Goal: Task Accomplishment & Management: Complete application form

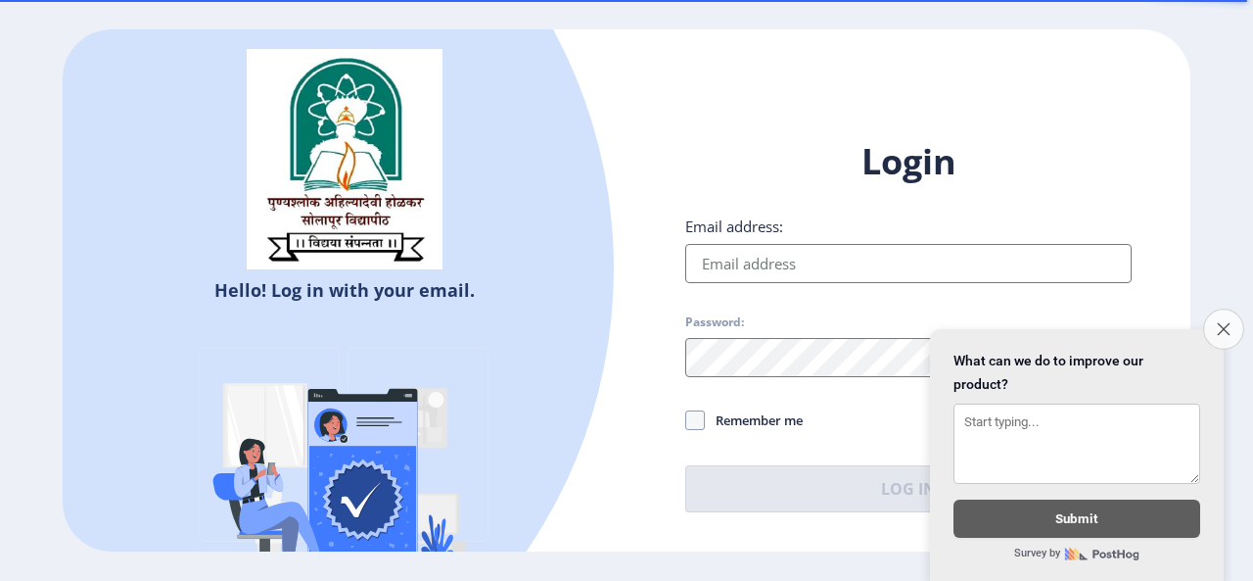
type input "[PERSON_NAME][EMAIL_ADDRESS][DOMAIN_NAME]"
click at [1217, 322] on icon "Close survey" at bounding box center [1223, 328] width 13 height 13
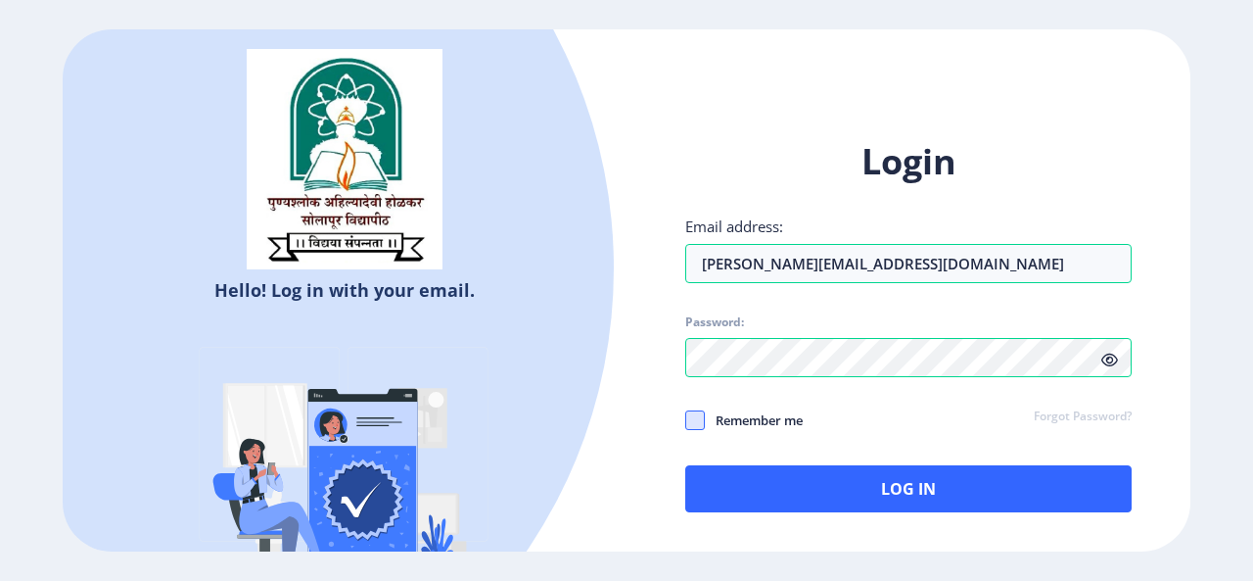
click at [703, 426] on span at bounding box center [695, 420] width 20 height 20
click at [686, 420] on input "Remember me" at bounding box center [685, 419] width 1 height 1
checkbox input "true"
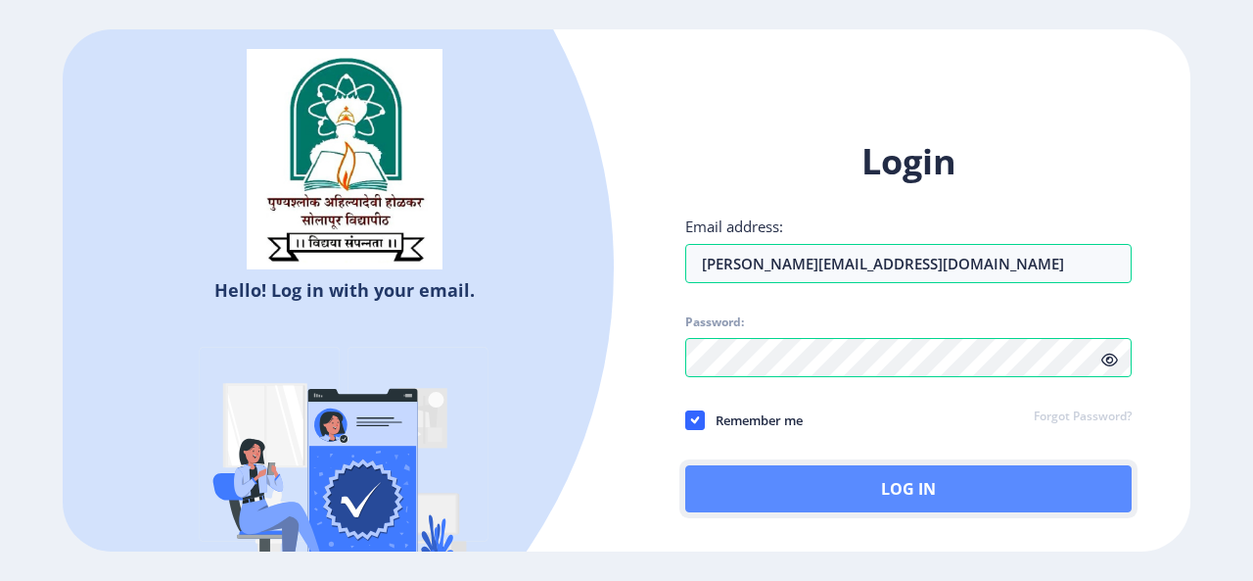
click at [885, 496] on button "Log In" at bounding box center [908, 488] width 447 height 47
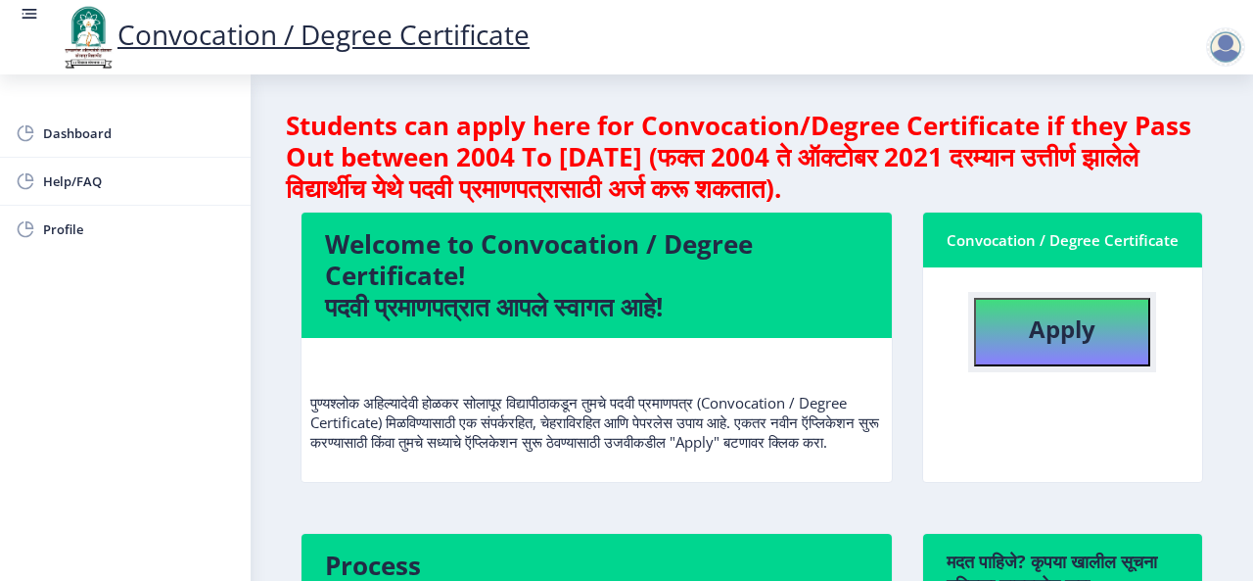
click at [1061, 329] on b "Apply" at bounding box center [1062, 328] width 67 height 32
select select
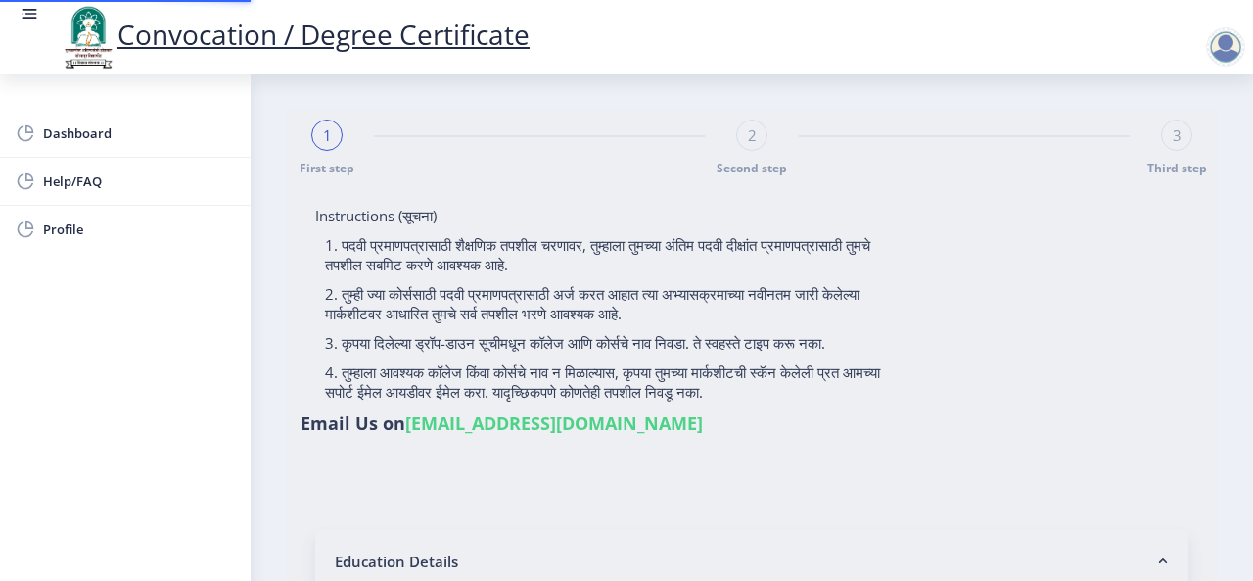
type input "0535017613"
select select "Regular"
select select "2009"
select select "April"
select select "FIRST CLASS WITH DISTINCTION"
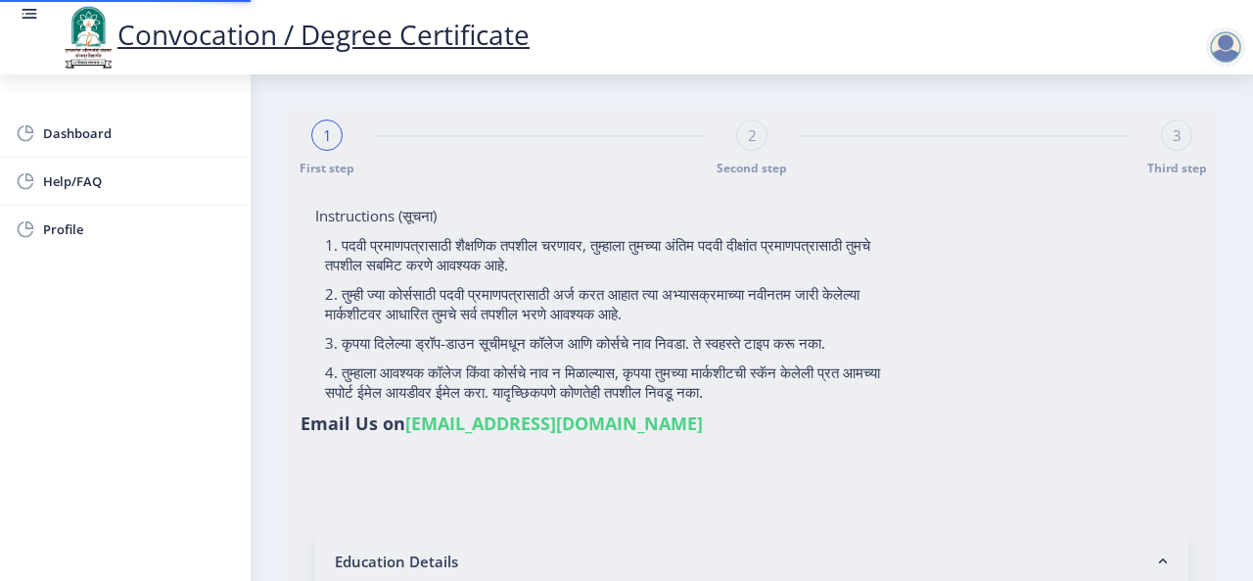
type input "7099"
type input "Sunita [PERSON_NAME]"
select select "Mechanical Engineering"
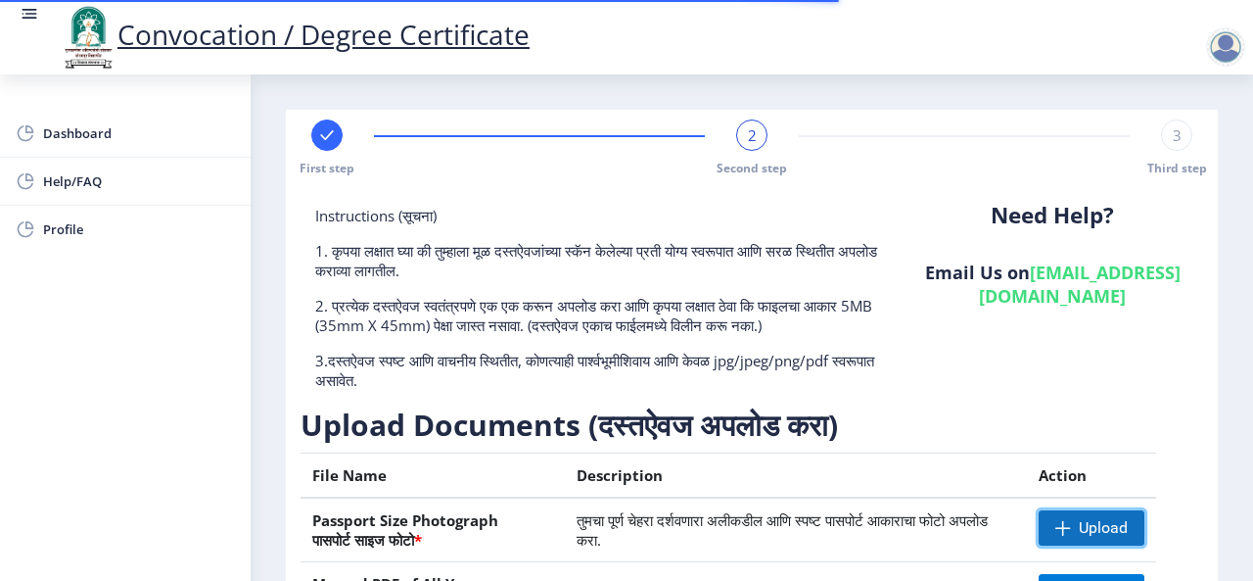
click at [1079, 513] on span "Upload" at bounding box center [1092, 527] width 106 height 35
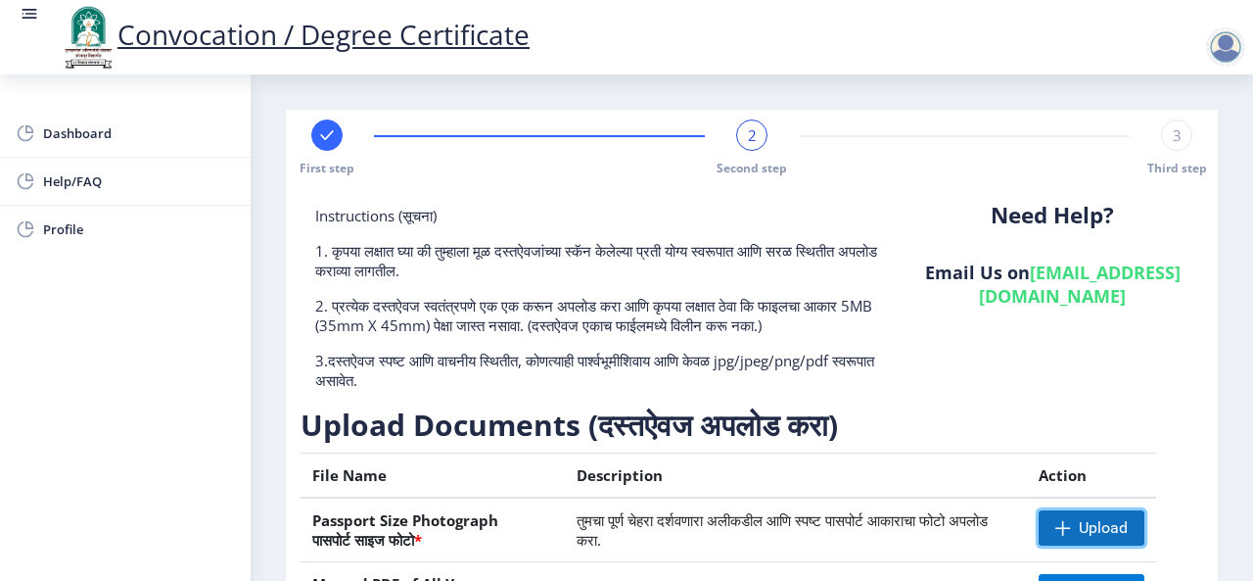
click at [1061, 528] on span at bounding box center [1064, 528] width 16 height 16
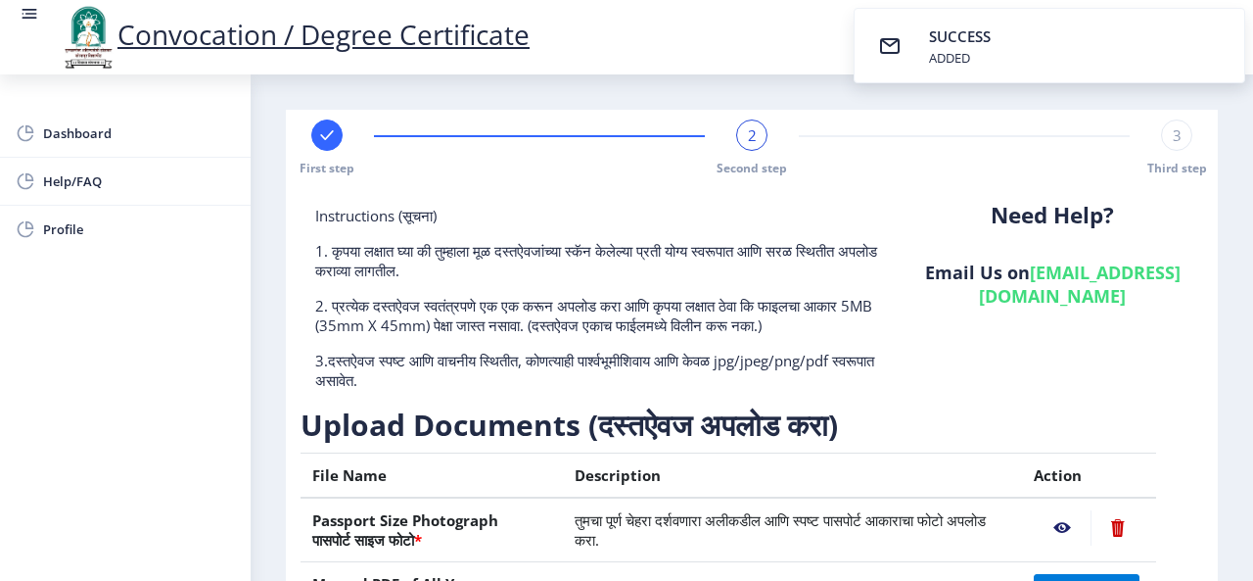
click at [1232, 160] on nb-layout-column "First step 2 Second step 3 Third step Instructions (सूचना) 1. कृपया लक्षात घ्या…" at bounding box center [752, 511] width 1003 height 874
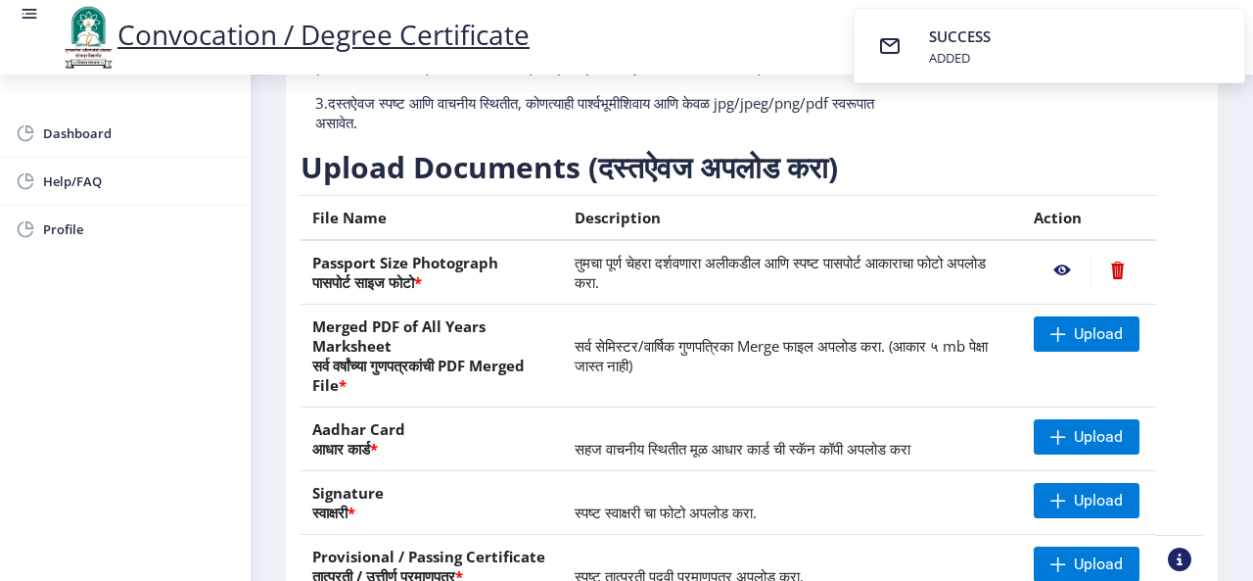
scroll to position [425, 0]
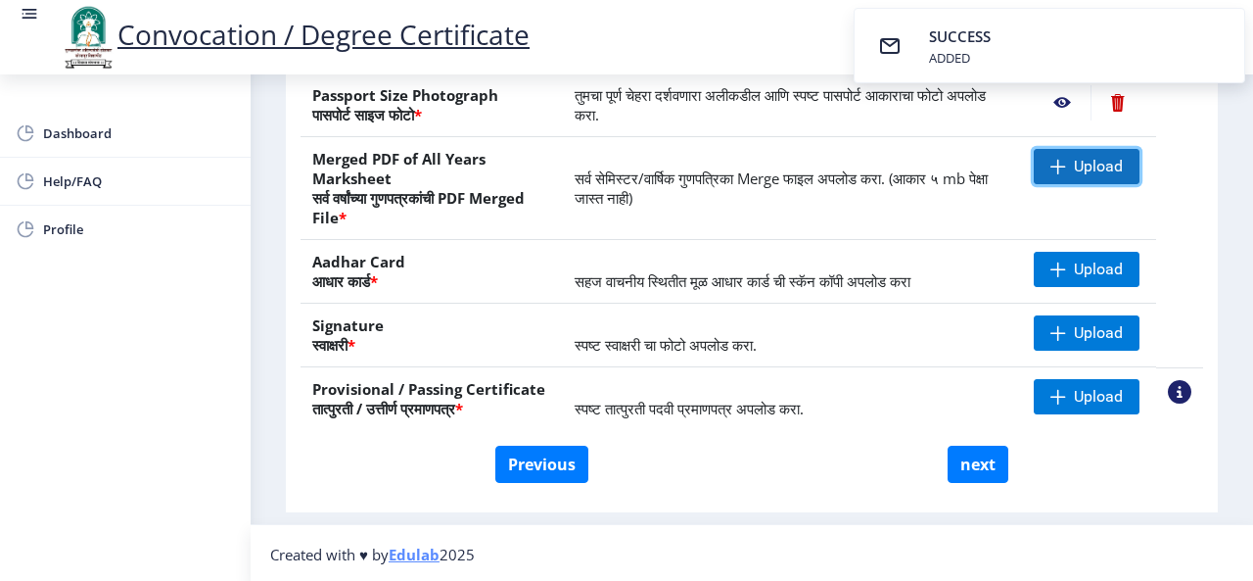
click at [1097, 173] on span "Upload" at bounding box center [1098, 167] width 49 height 20
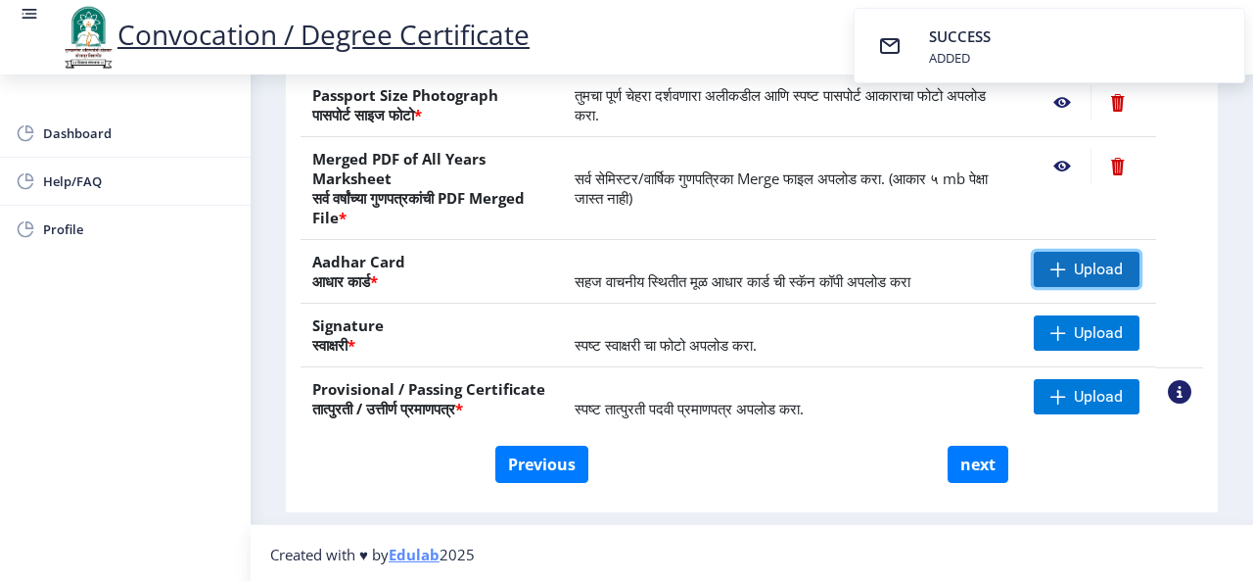
click at [1079, 268] on span "Upload" at bounding box center [1098, 270] width 49 height 20
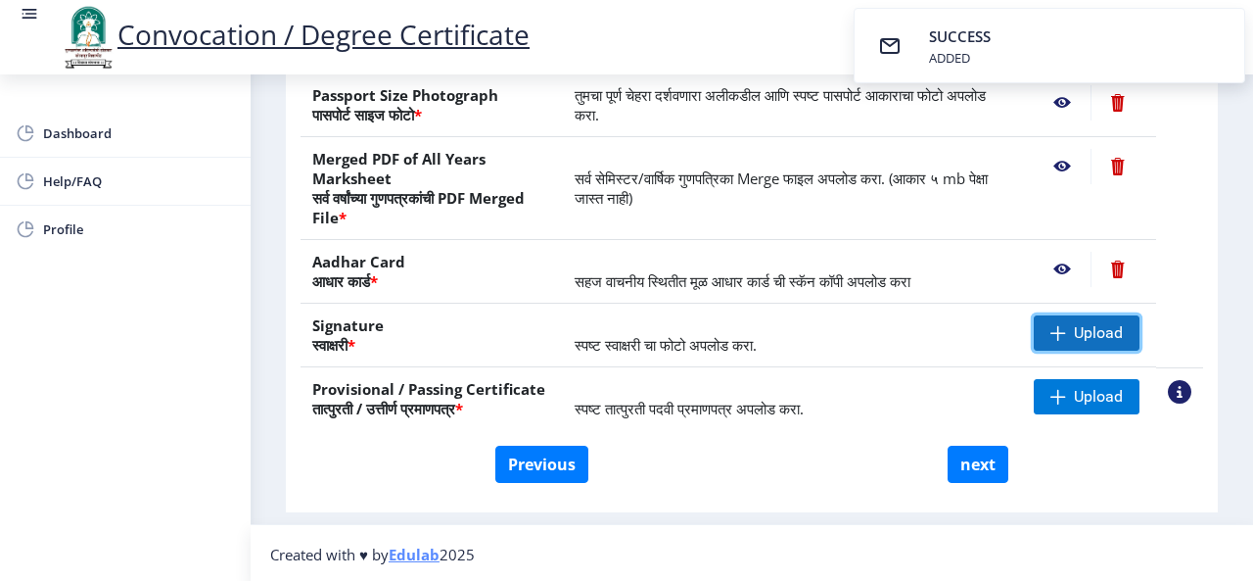
click at [1115, 324] on span "Upload" at bounding box center [1098, 333] width 49 height 20
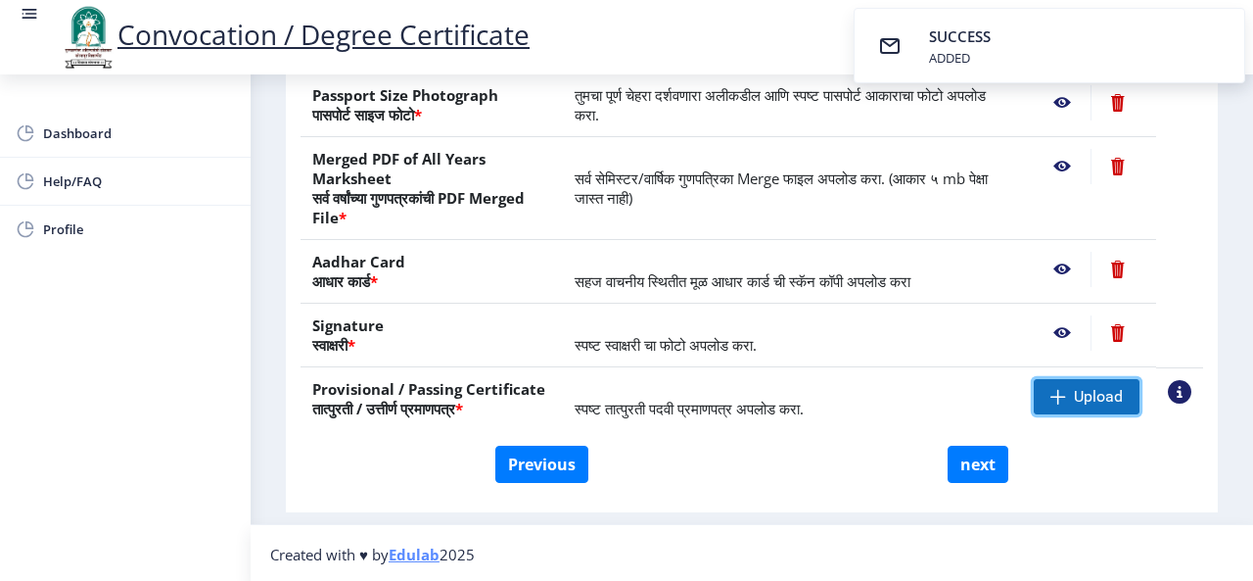
click at [1095, 401] on span "Upload" at bounding box center [1098, 397] width 49 height 20
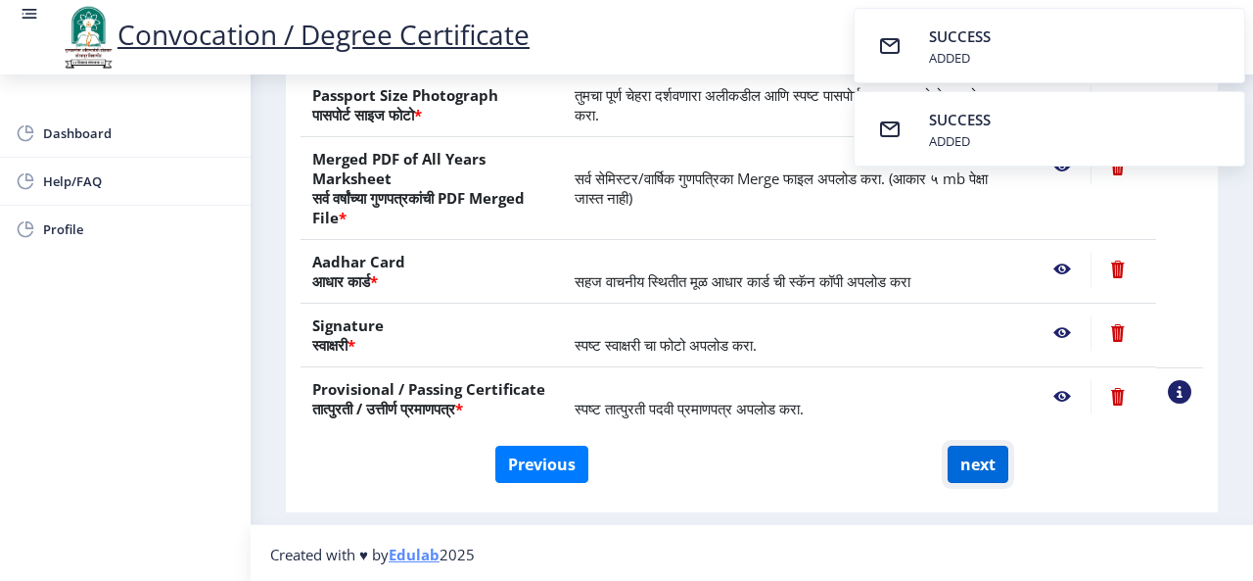
click at [973, 465] on button "next" at bounding box center [978, 464] width 61 height 37
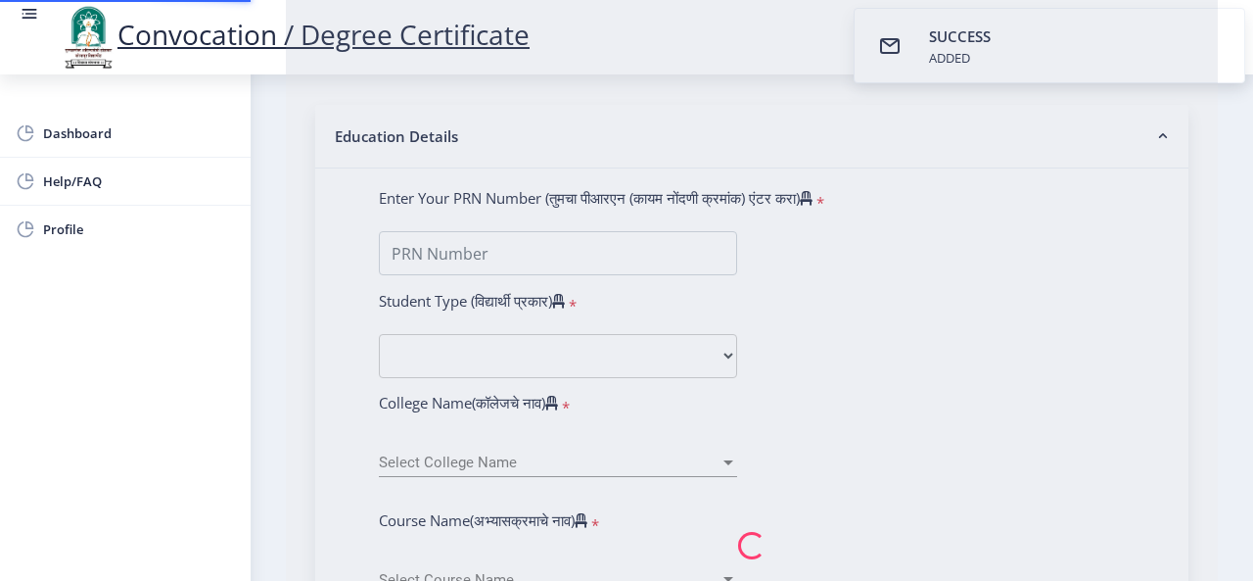
select select
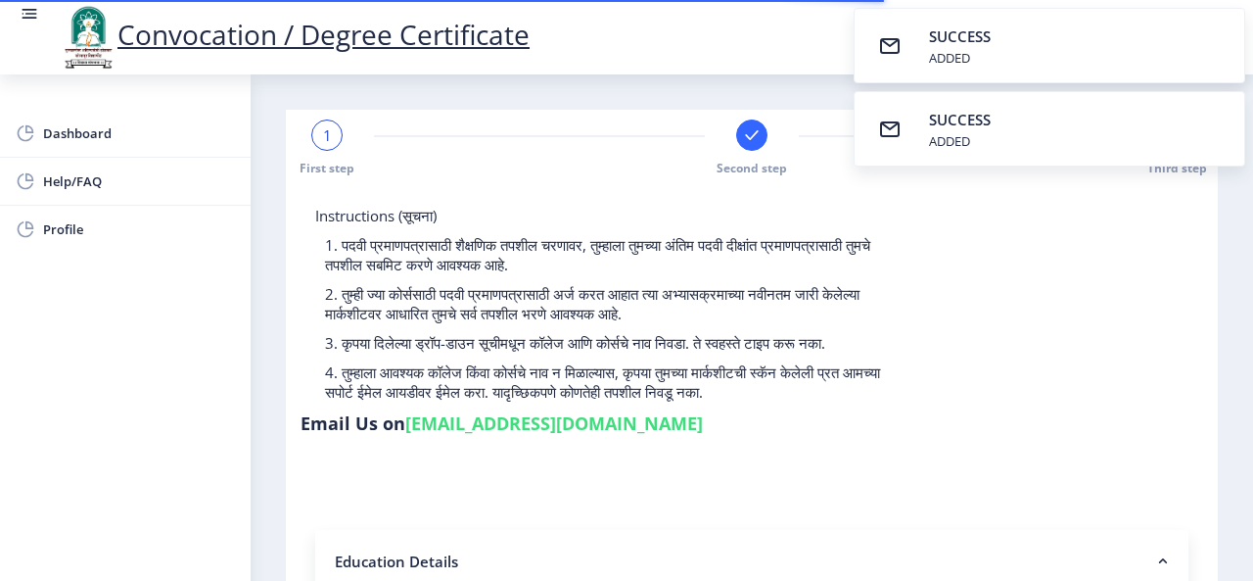
type input "0535017613"
select select "Regular"
select select "2009"
select select "April"
select select "FIRST CLASS WITH DISTINCTION"
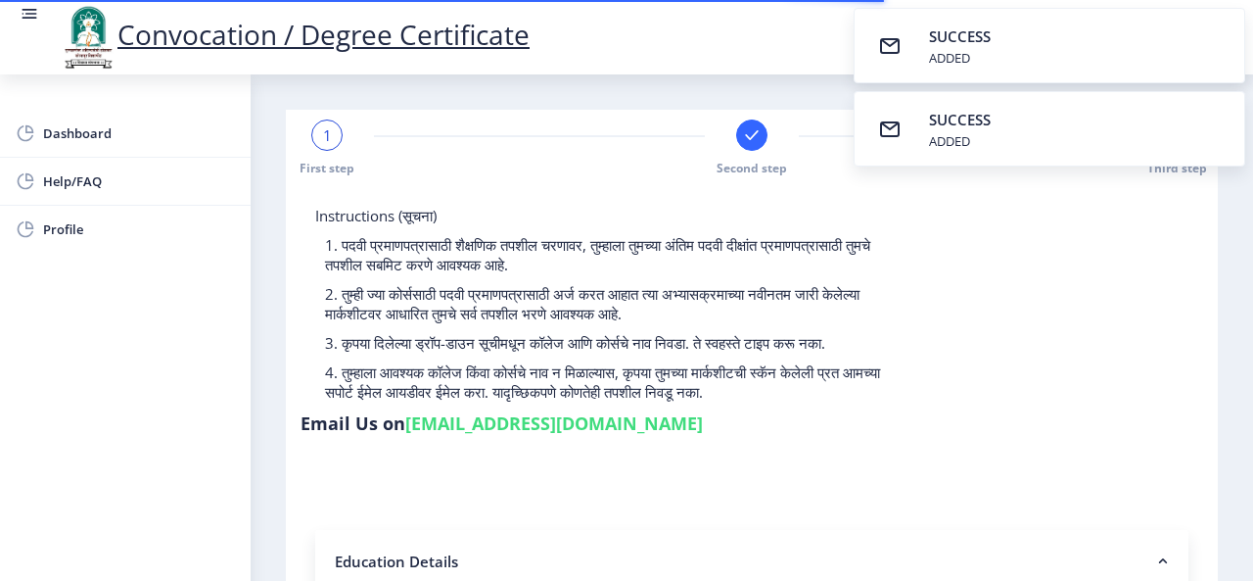
type input "7099"
type input "Sunita [PERSON_NAME]"
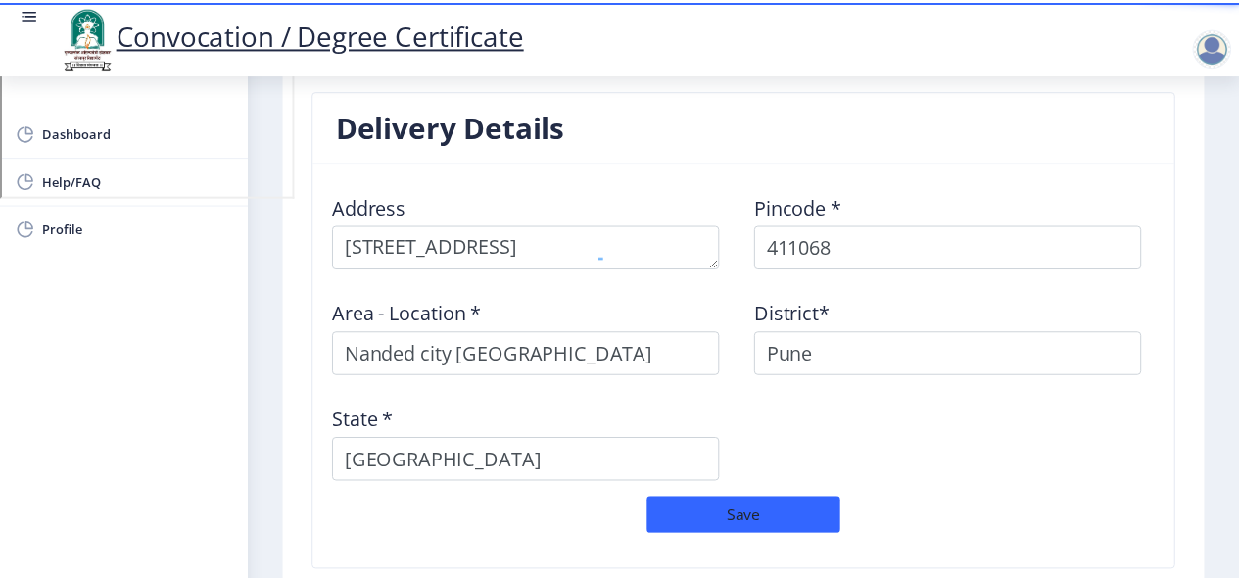
scroll to position [1684, 0]
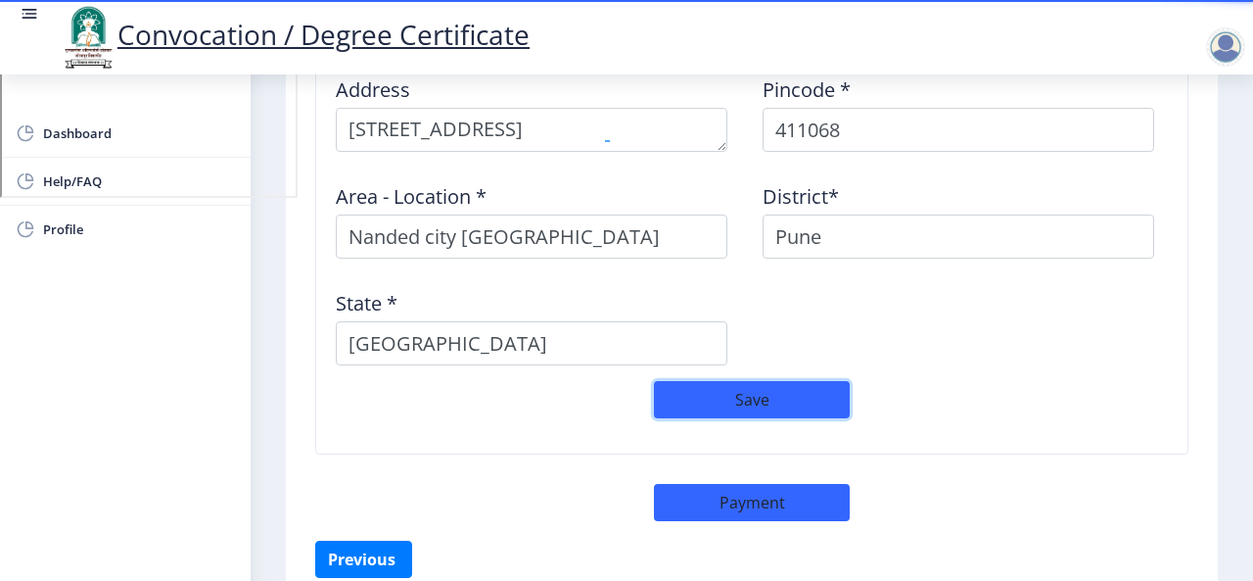
click at [823, 381] on button "Save" at bounding box center [752, 399] width 196 height 37
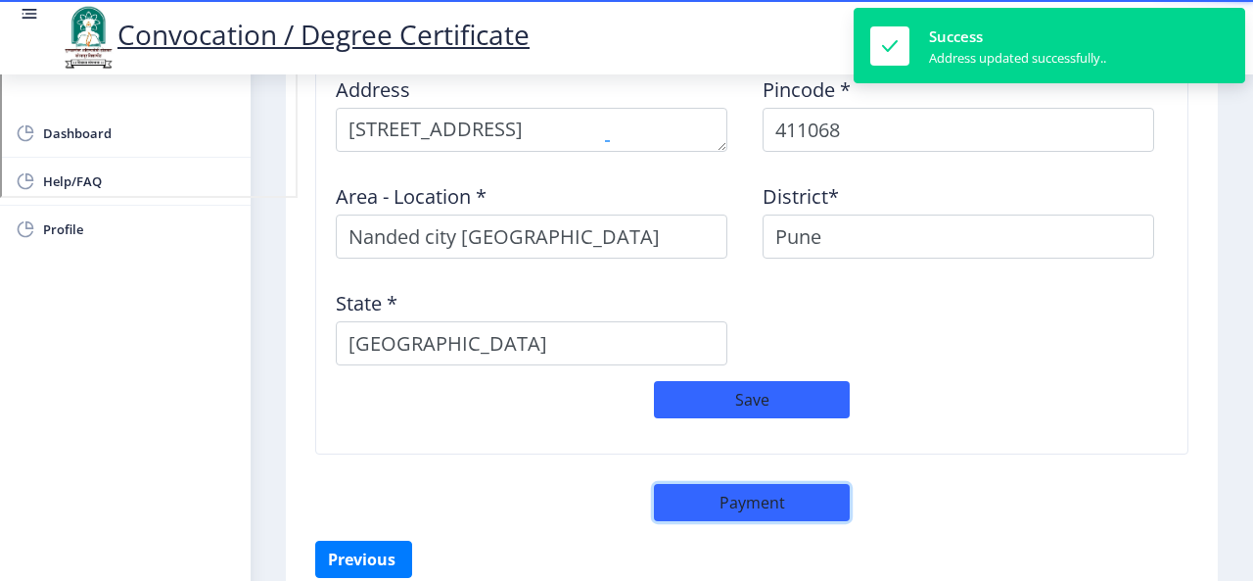
click at [799, 484] on button "Payment" at bounding box center [752, 502] width 196 height 37
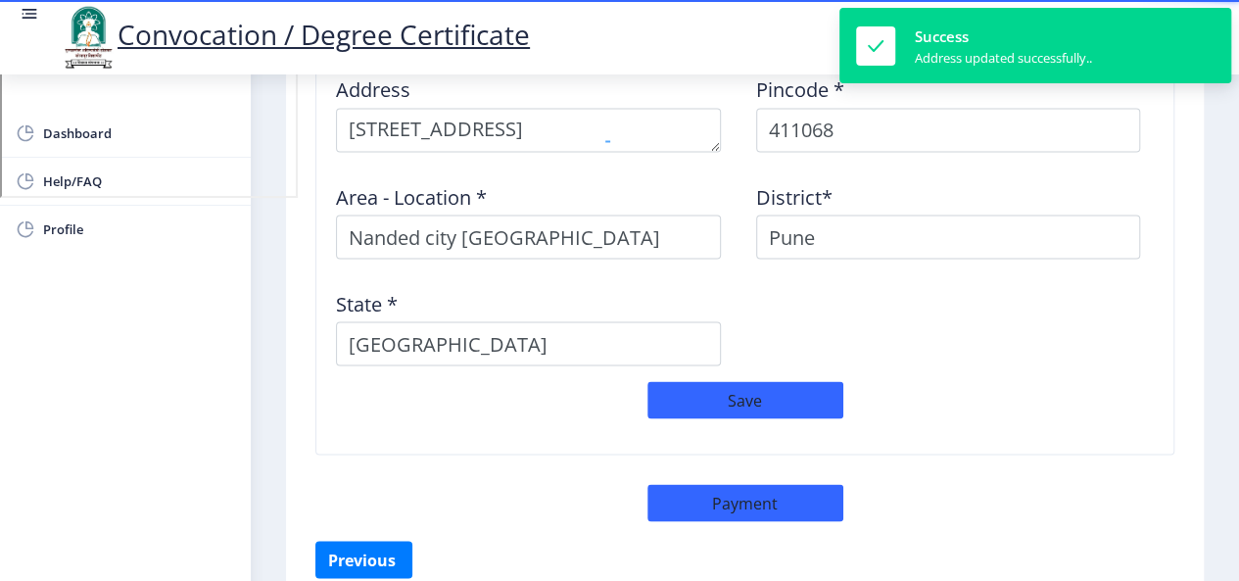
select select "sealed"
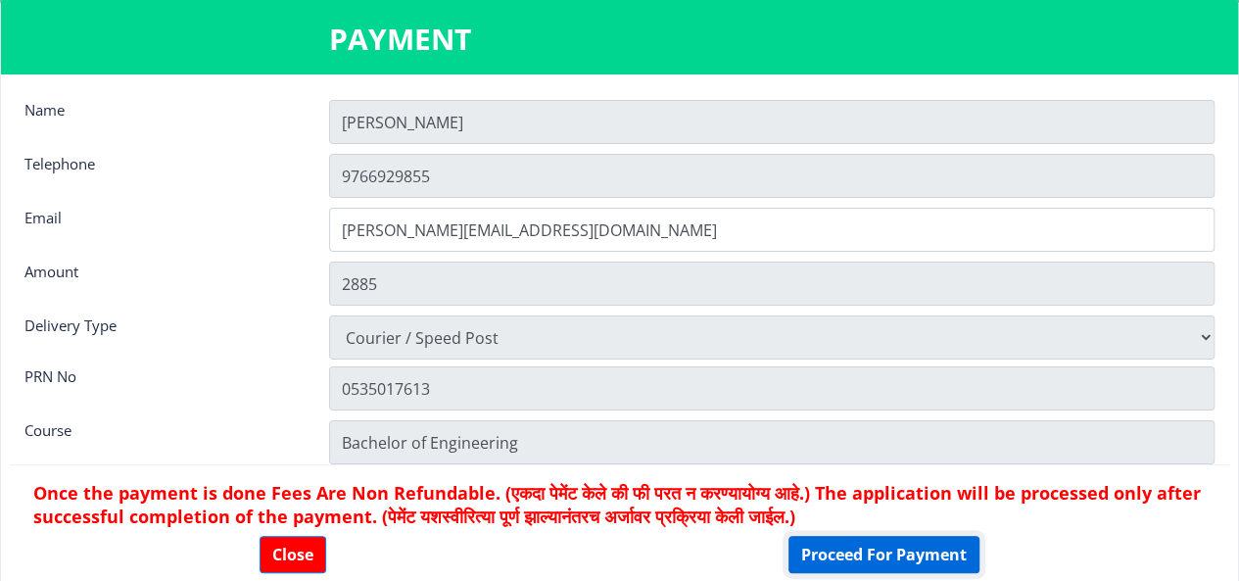
click at [885, 552] on button "Proceed For Payment" at bounding box center [883, 554] width 191 height 37
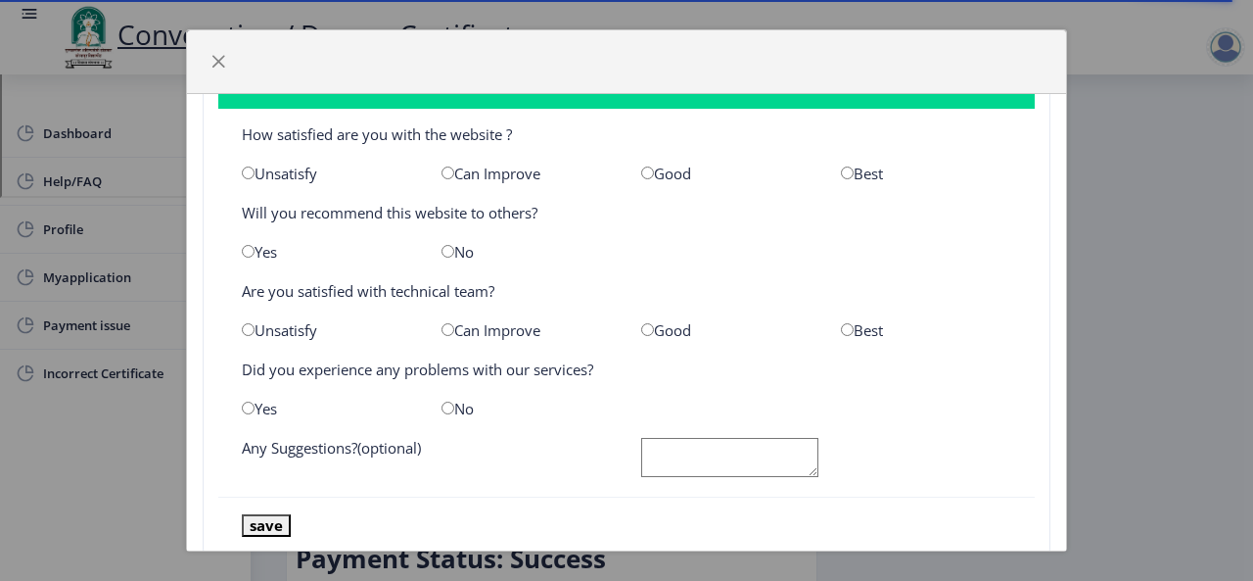
scroll to position [101, 0]
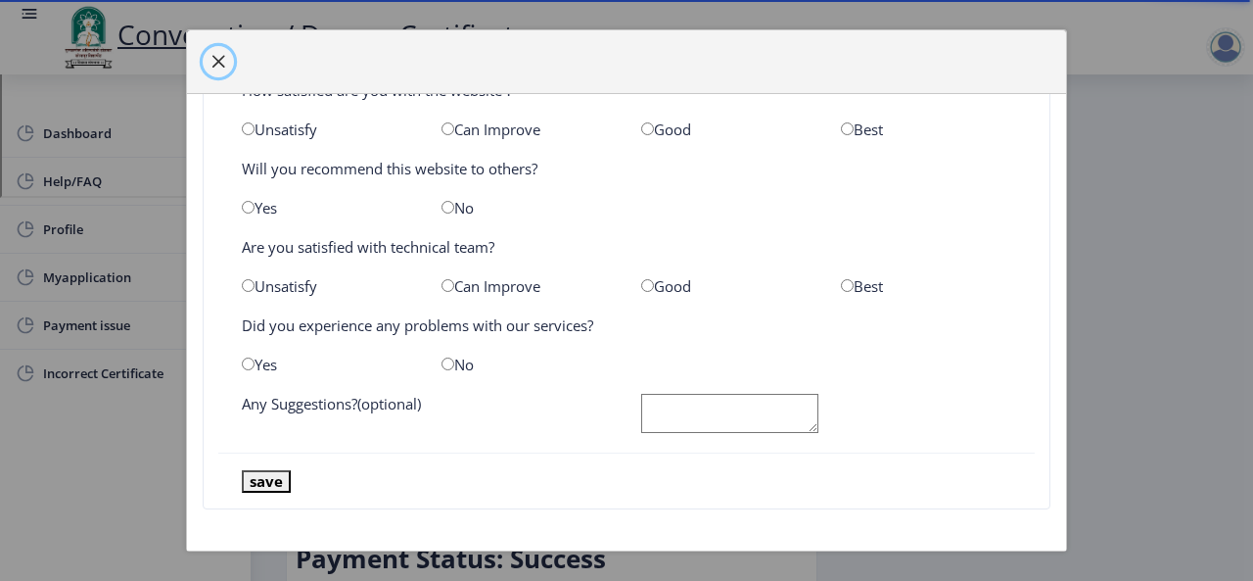
click at [225, 62] on span "button" at bounding box center [219, 62] width 16 height 16
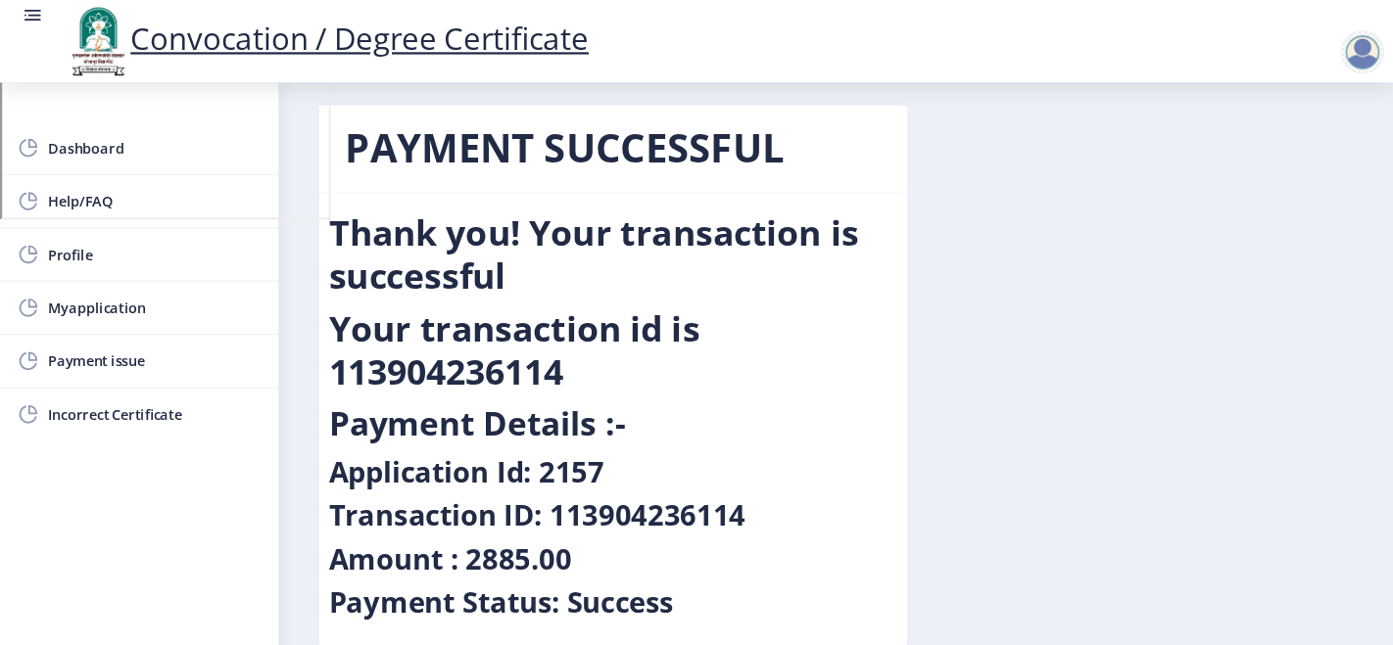
scroll to position [0, 0]
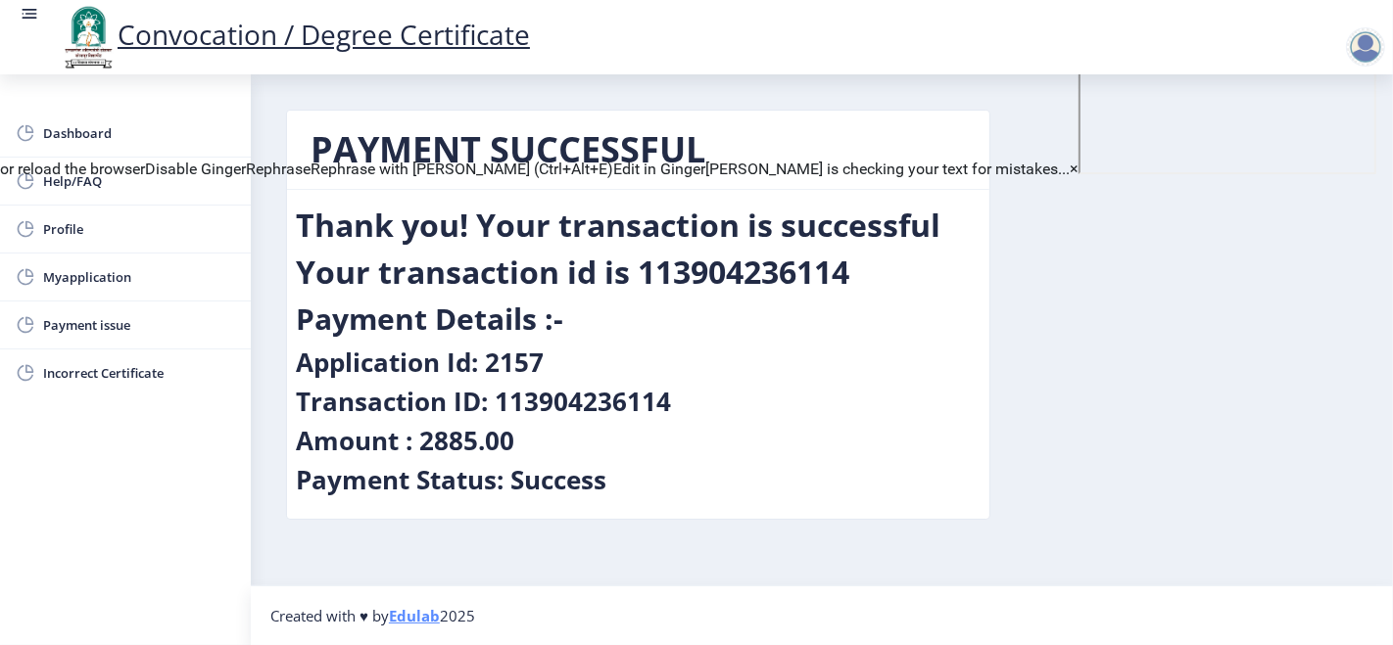
click at [988, 536] on div "PAYMENT SUCCESSFUL Thank you! Your transaction is successful Your transaction i…" at bounding box center [637, 330] width 733 height 440
click at [31, 14] on rect at bounding box center [31, 14] width 12 height 2
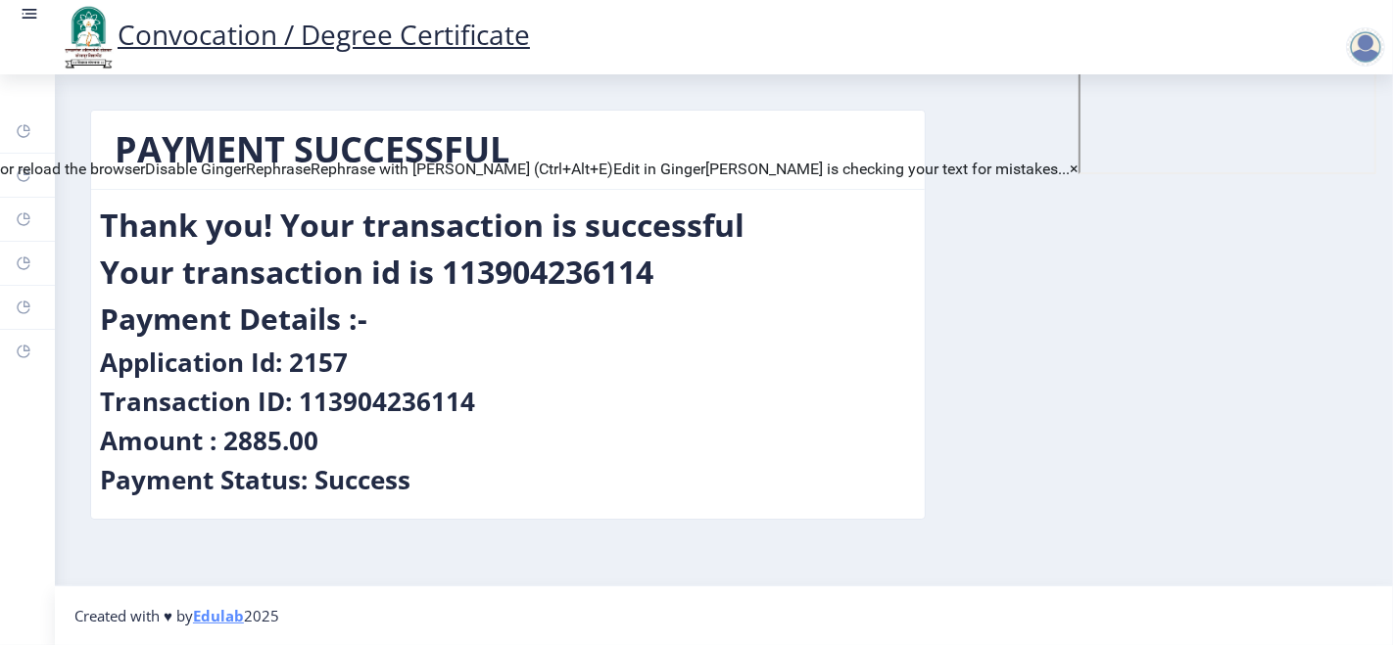
click at [176, 29] on link "Convocation / Degree Certificate" at bounding box center [294, 34] width 471 height 37
